Goal: Task Accomplishment & Management: Use online tool/utility

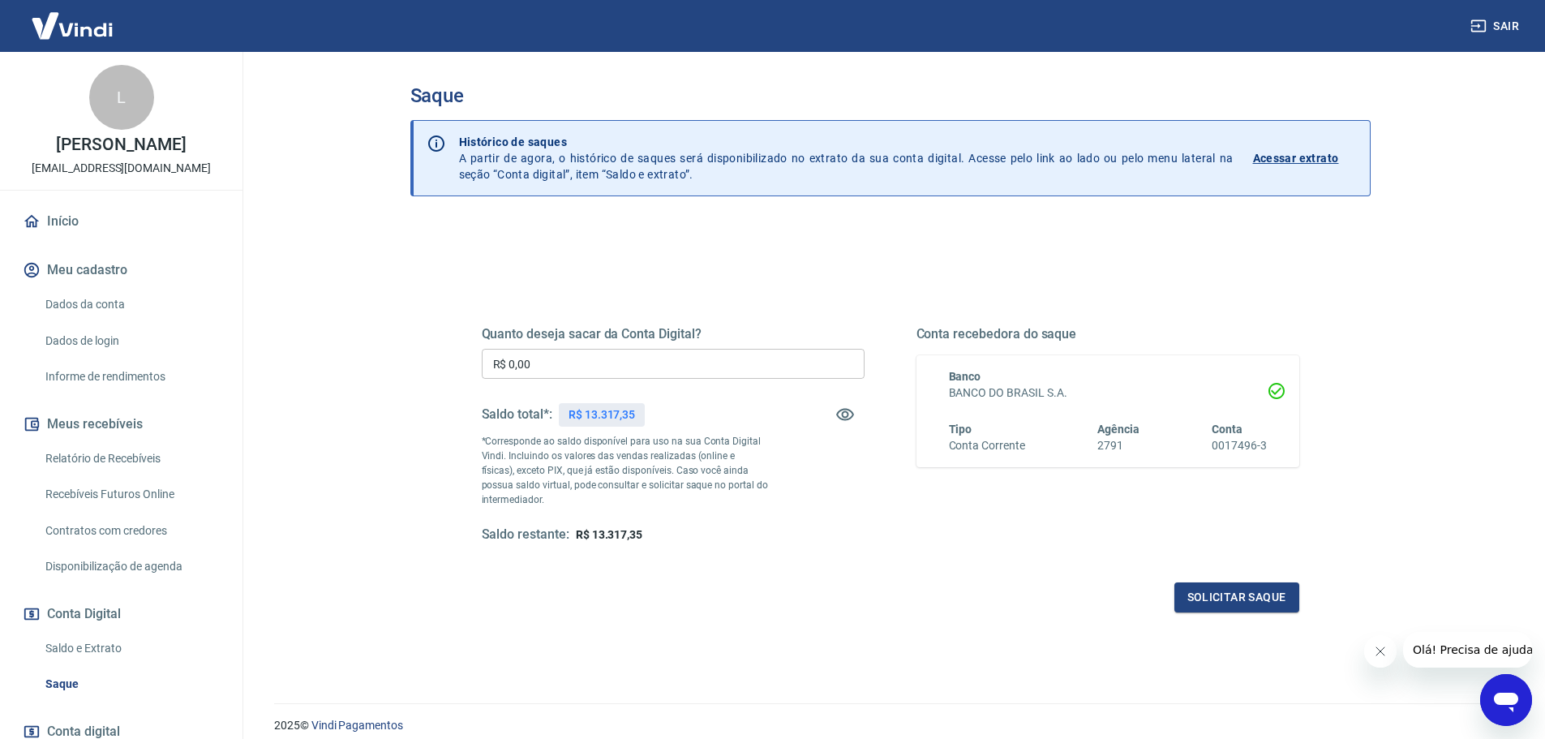
click at [612, 369] on input "R$ 0,00" at bounding box center [673, 364] width 383 height 30
type input "R$ 13.317,35"
click at [1220, 604] on button "Solicitar saque" at bounding box center [1236, 597] width 125 height 30
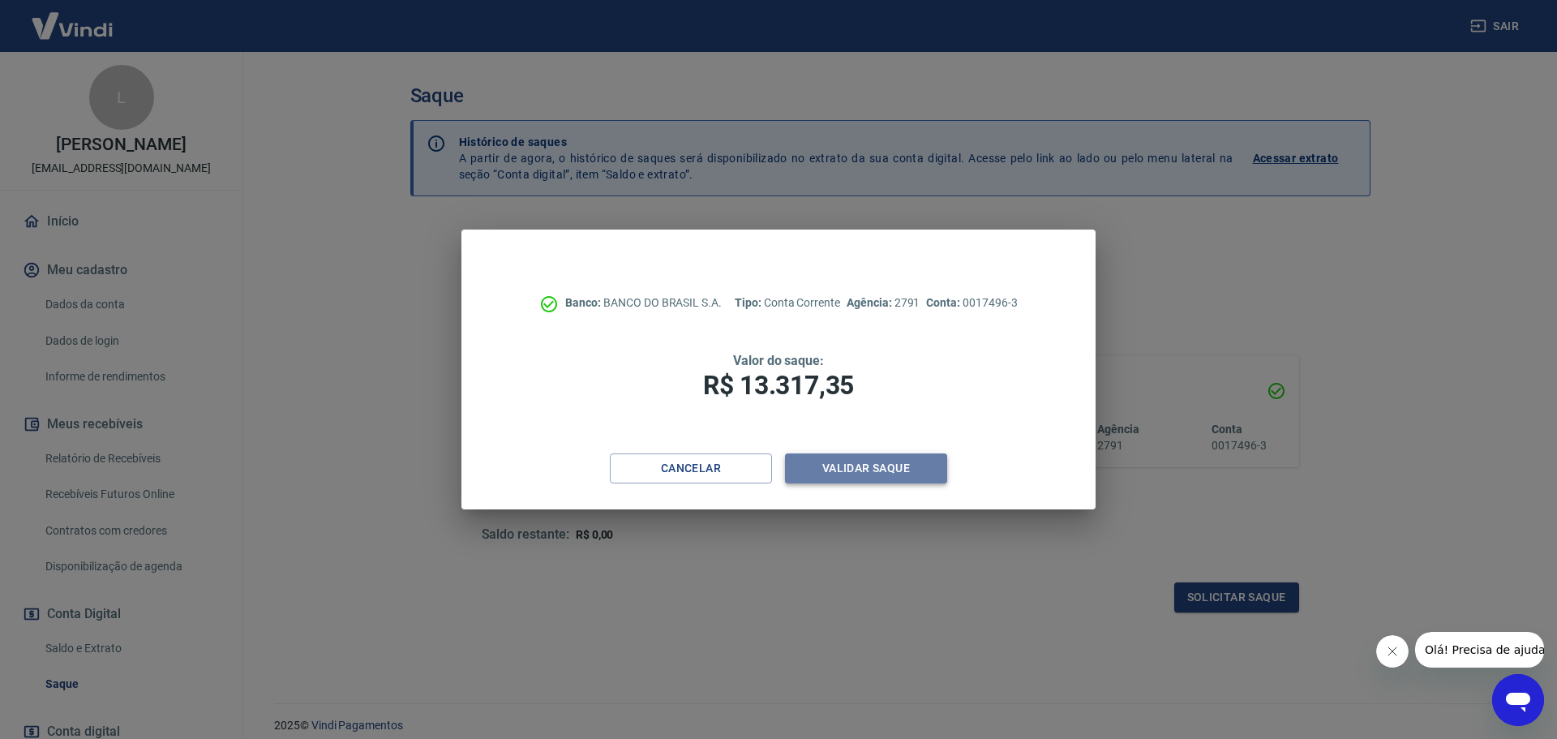
click at [830, 467] on button "Validar saque" at bounding box center [866, 468] width 162 height 30
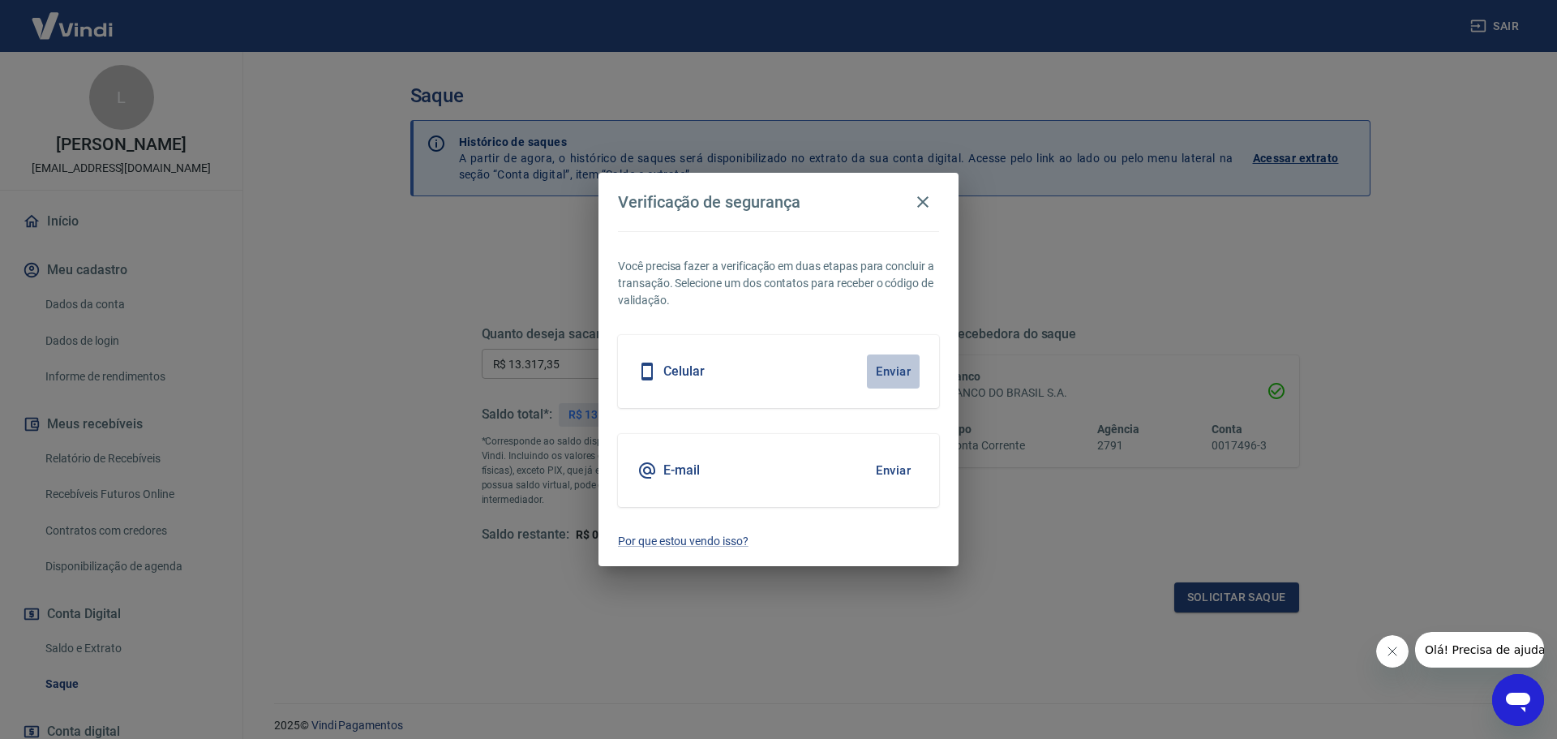
click at [874, 375] on button "Enviar" at bounding box center [893, 371] width 53 height 34
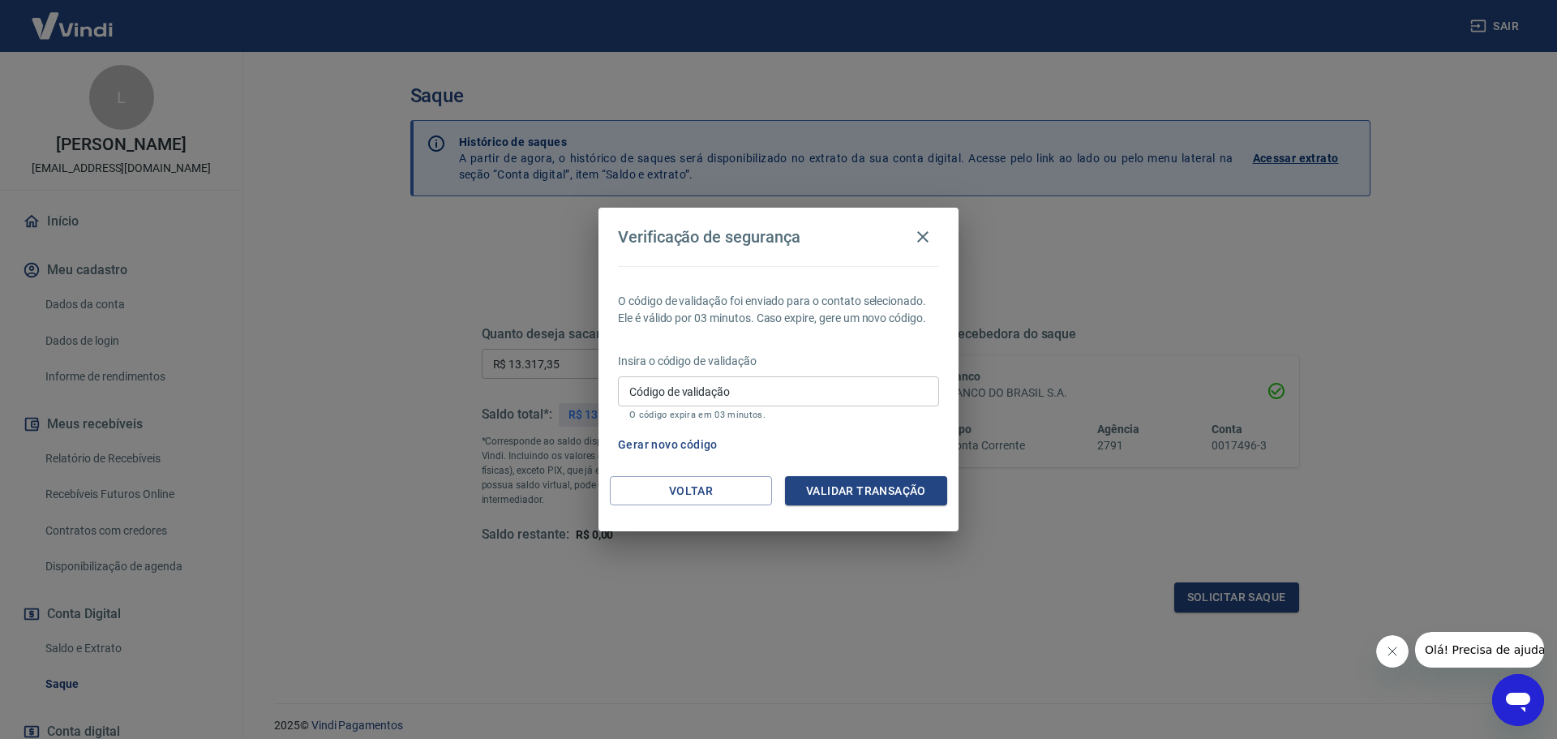
click at [867, 393] on input "Código de validação" at bounding box center [778, 391] width 321 height 30
type input "935673"
click at [838, 488] on button "Validar transação" at bounding box center [866, 491] width 162 height 30
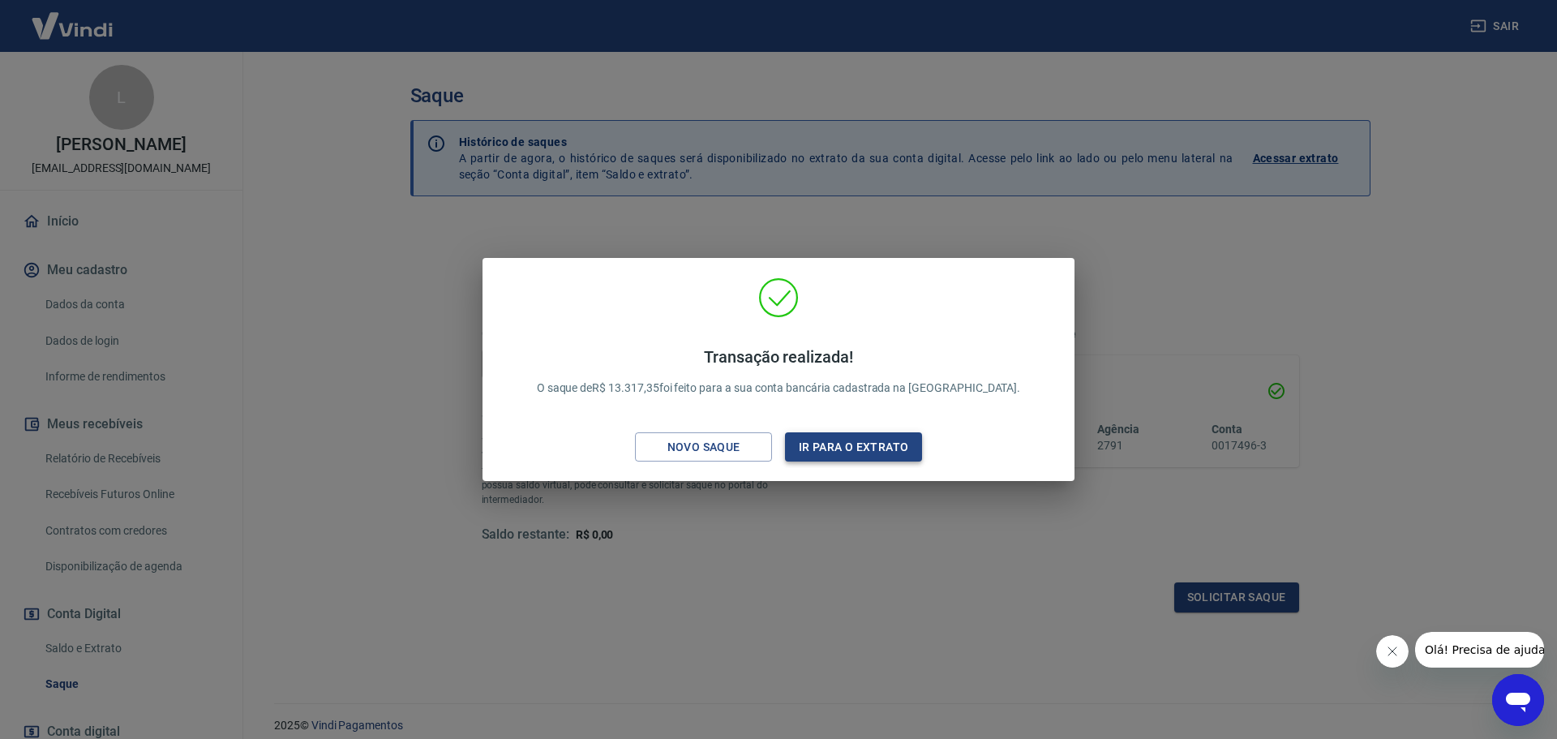
click at [853, 452] on button "Ir para o extrato" at bounding box center [853, 447] width 137 height 30
